Goal: Check status: Check status

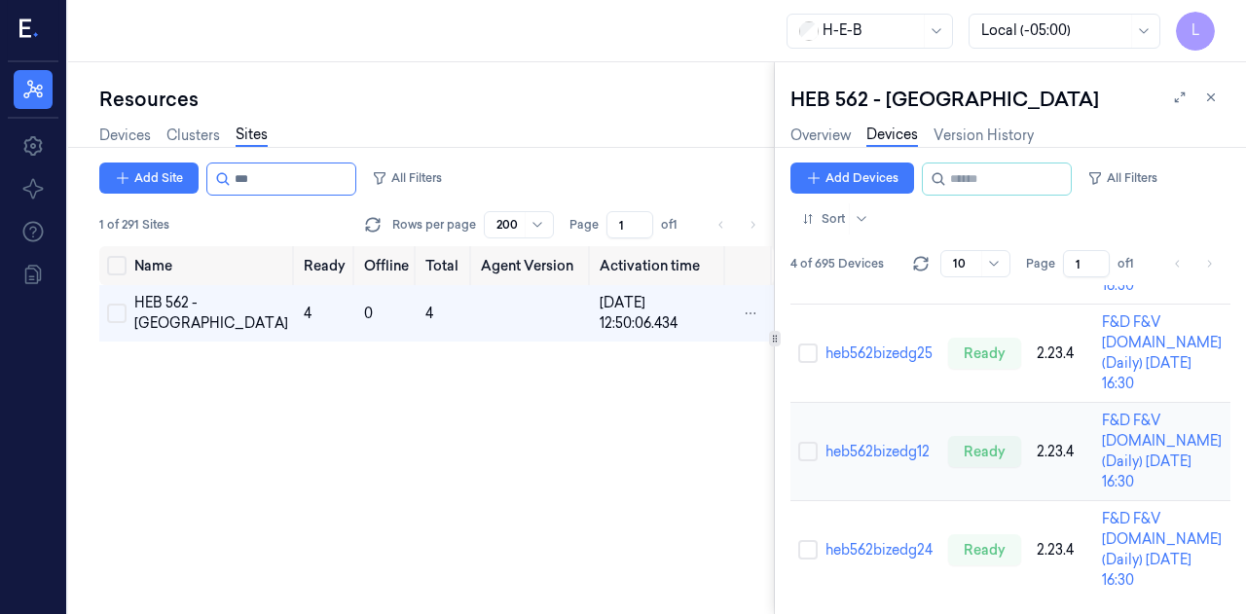
scroll to position [371, 0]
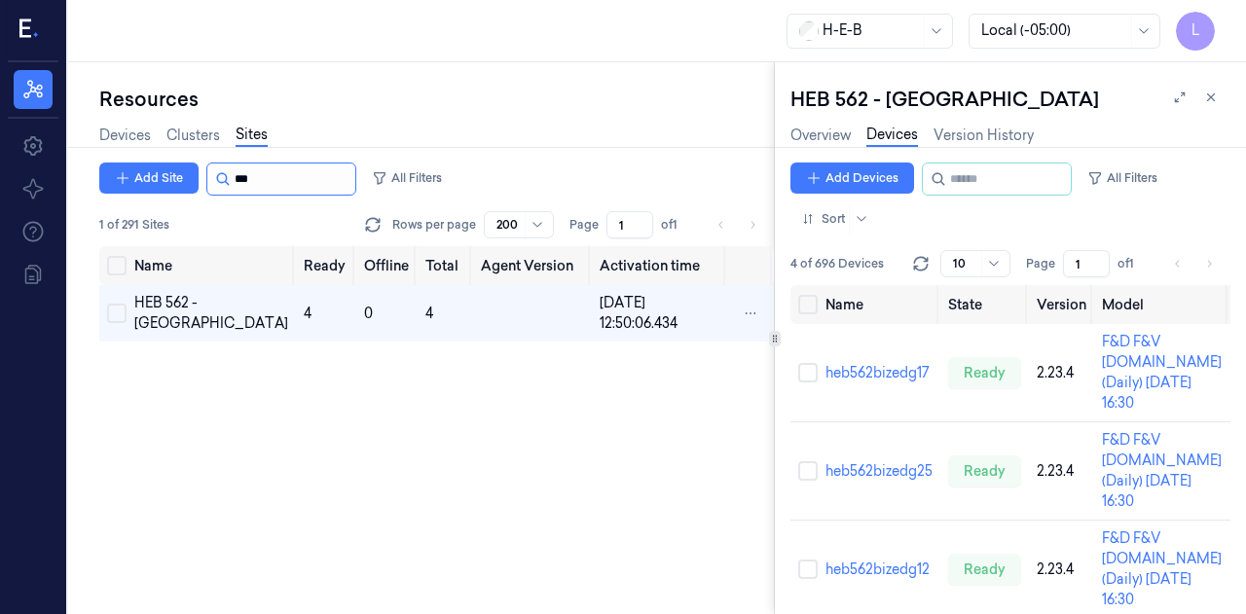
click at [268, 168] on input "string" at bounding box center [293, 179] width 117 height 31
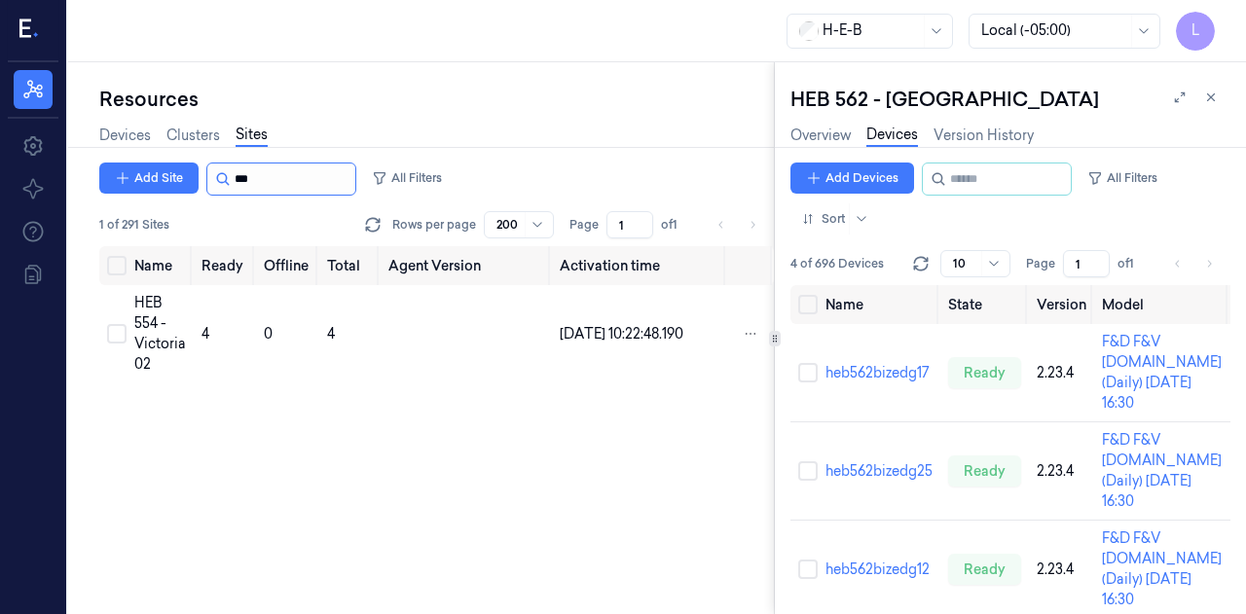
type input "***"
click at [164, 333] on div "HEB 554 - Victoria 02" at bounding box center [160, 334] width 52 height 82
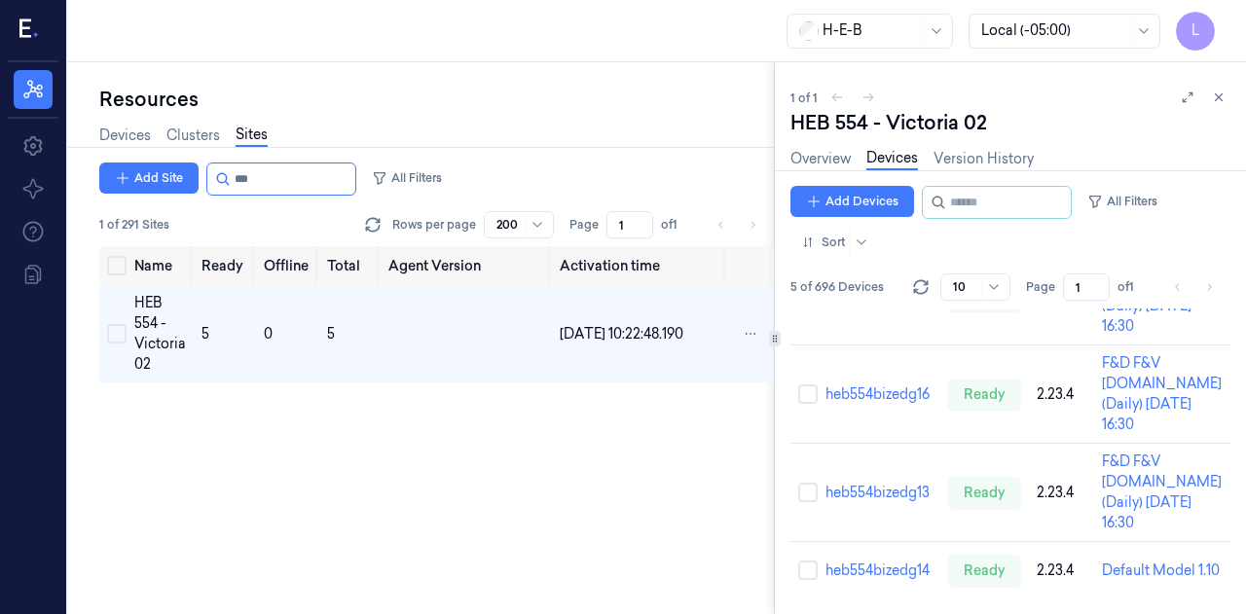
scroll to position [472, 0]
click at [897, 562] on link "heb554bizedg14" at bounding box center [878, 571] width 104 height 18
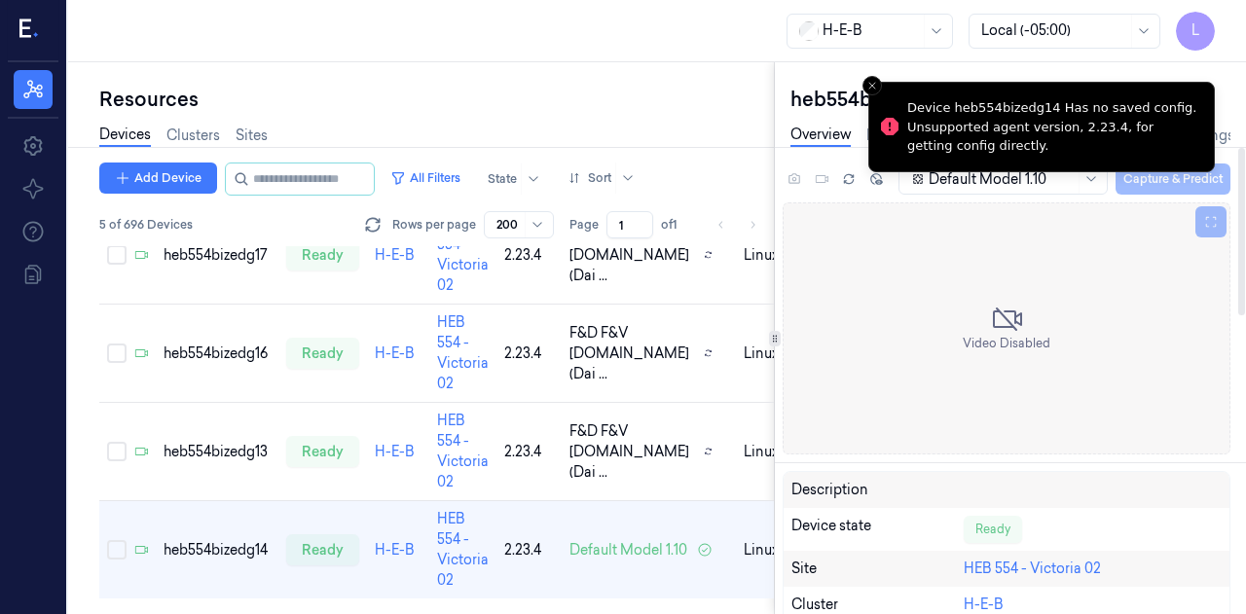
scroll to position [185, 0]
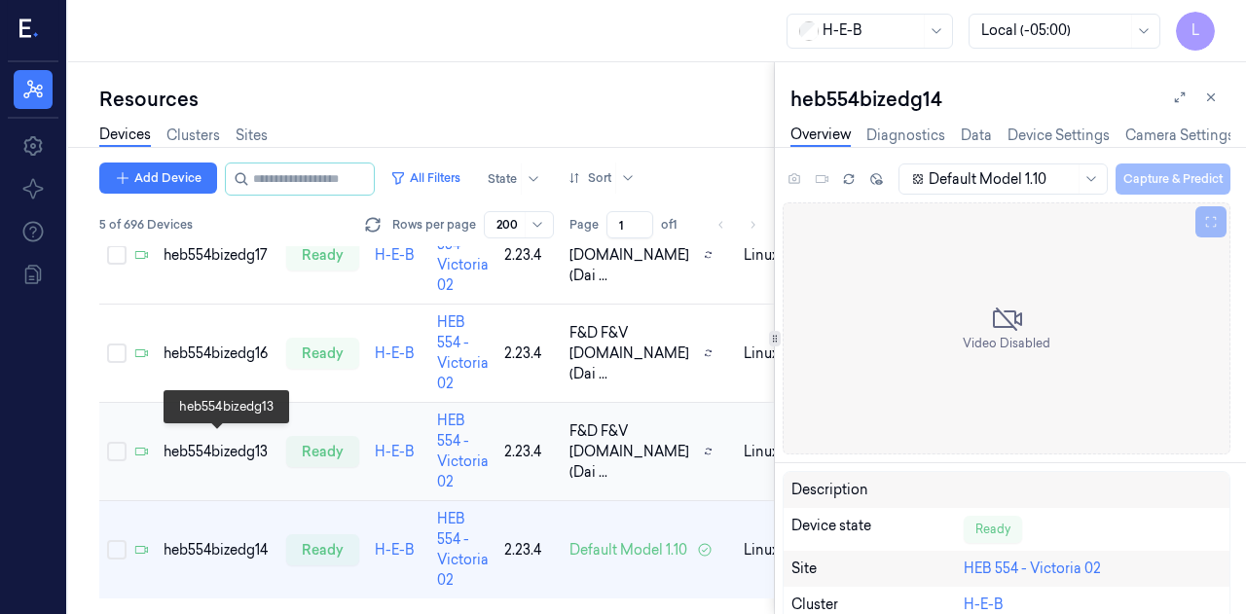
click at [214, 442] on div "heb554bizedg13" at bounding box center [217, 452] width 107 height 20
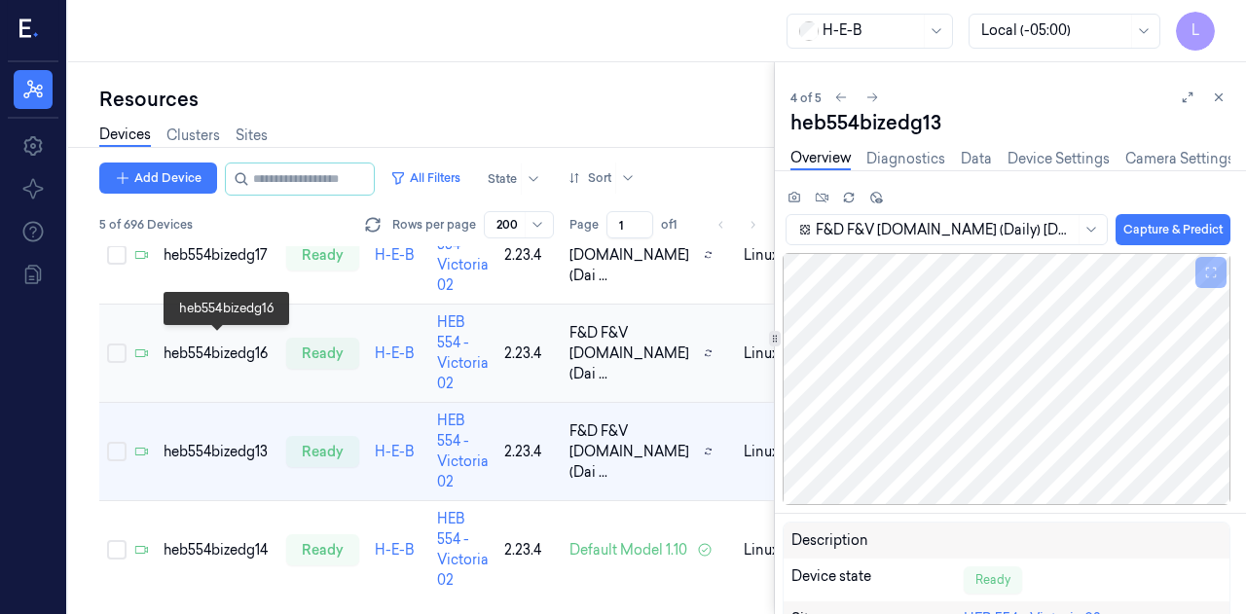
click at [214, 344] on div "heb554bizedg16" at bounding box center [217, 354] width 107 height 20
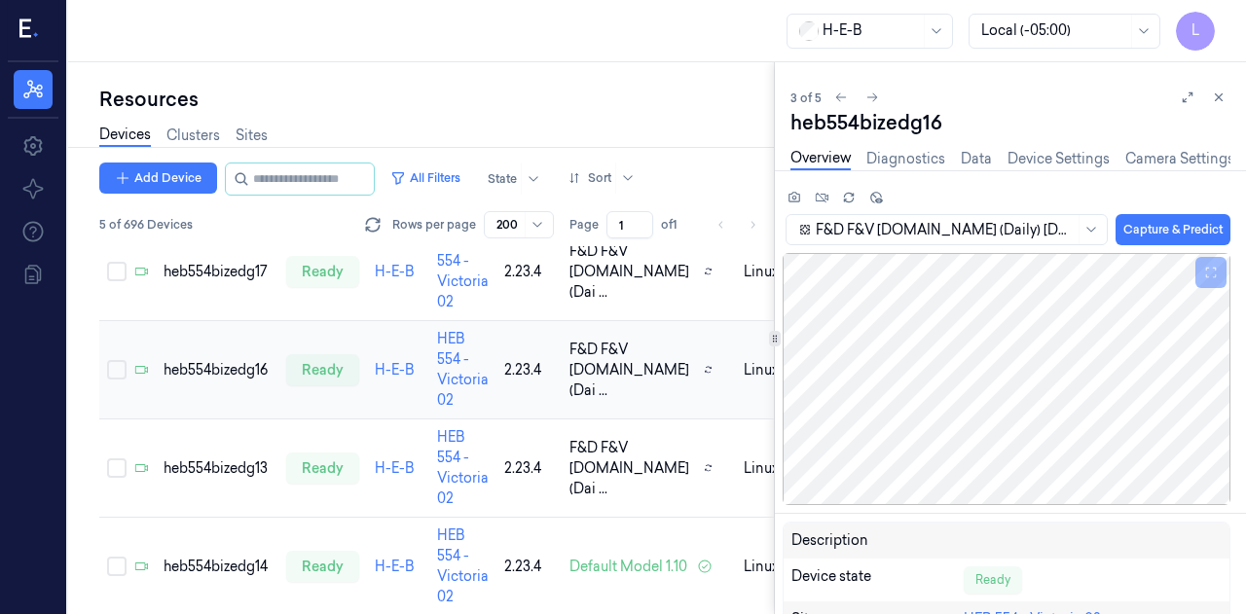
scroll to position [185, 0]
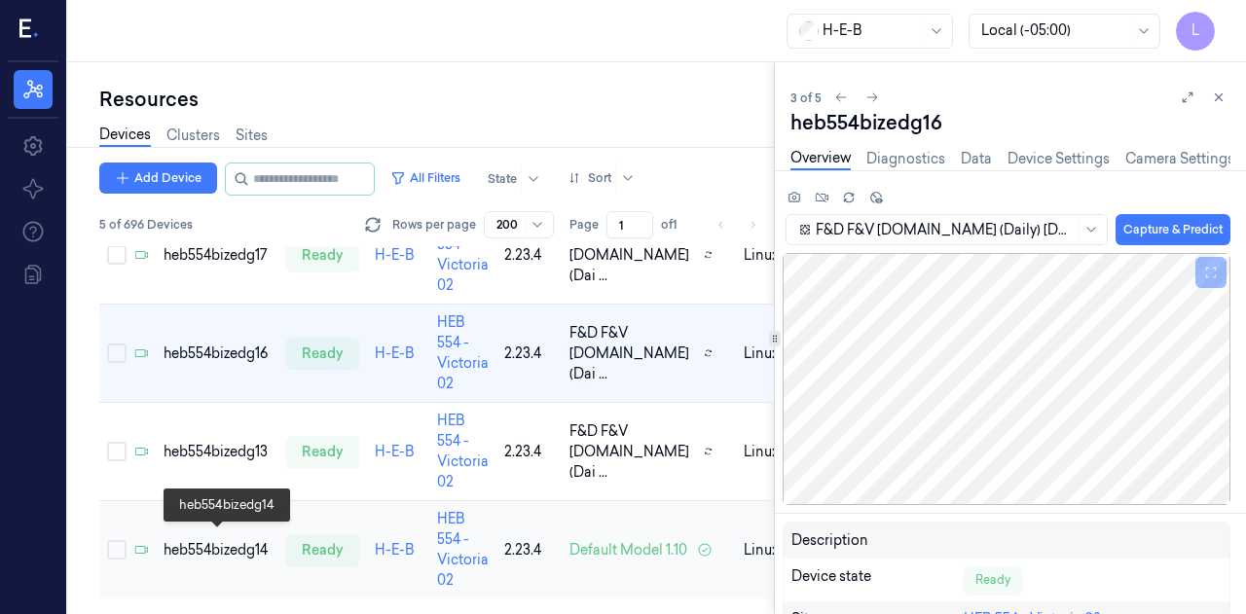
click at [233, 540] on div "heb554bizedg14" at bounding box center [217, 550] width 107 height 20
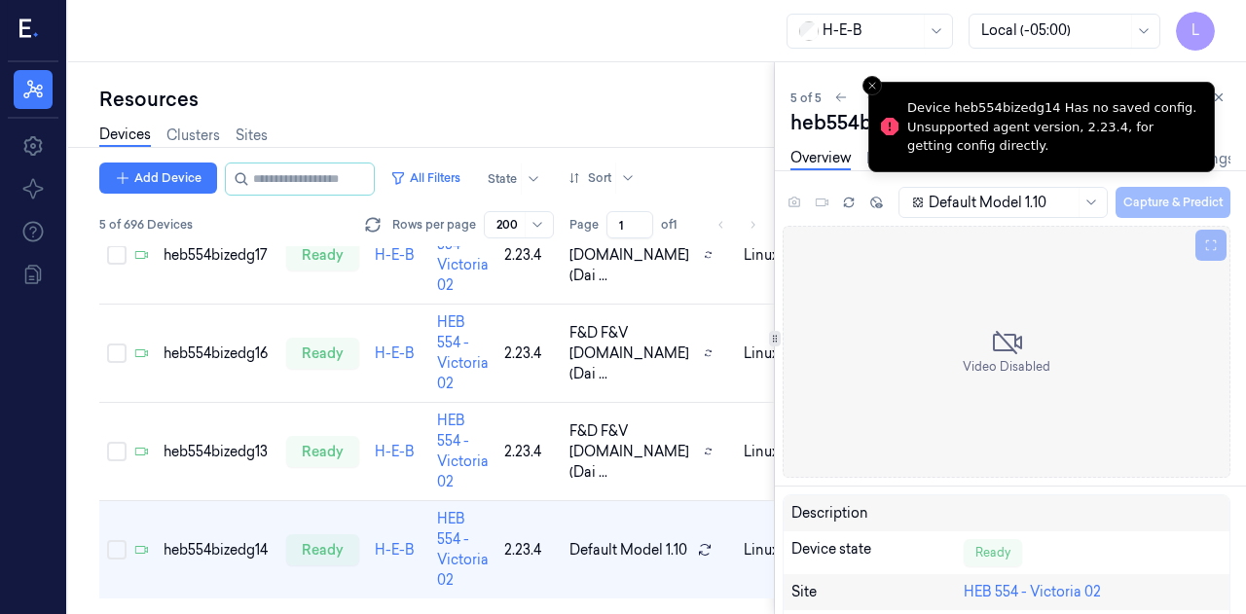
scroll to position [185, 0]
